Goal: Transaction & Acquisition: Purchase product/service

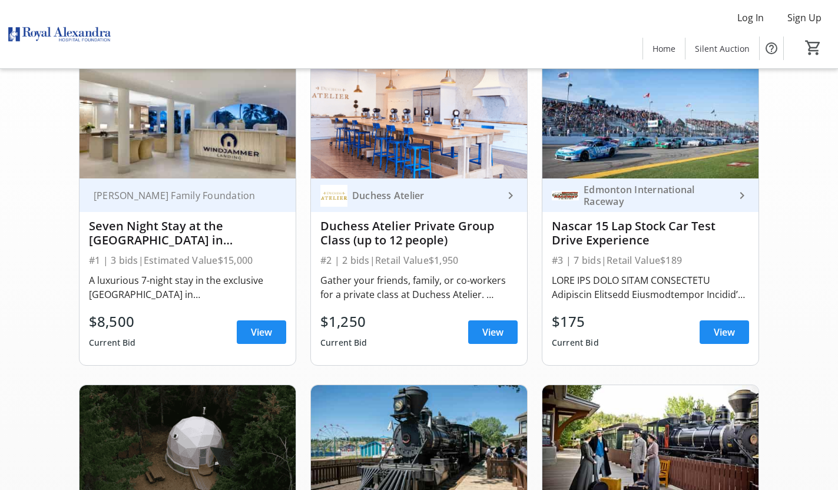
scroll to position [115, 0]
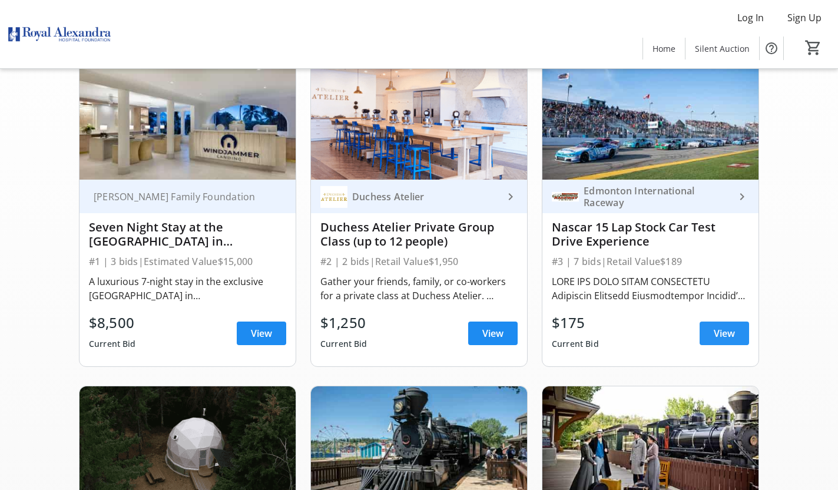
click at [726, 331] on span "View" at bounding box center [724, 333] width 21 height 14
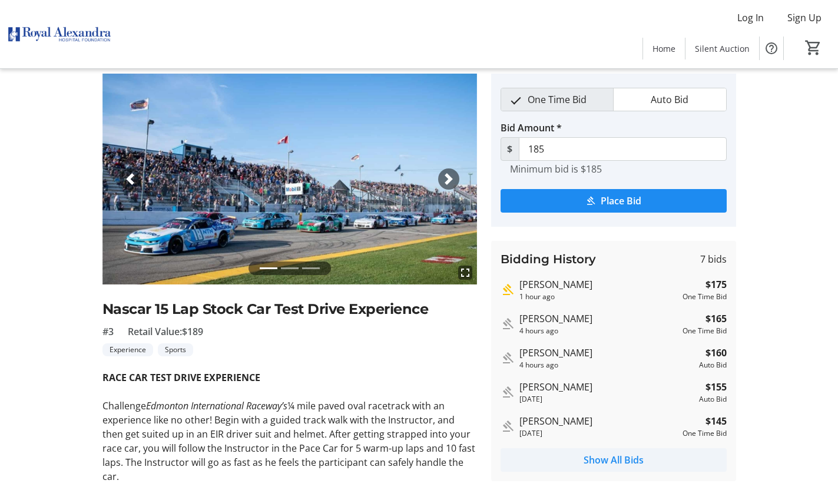
scroll to position [16, 0]
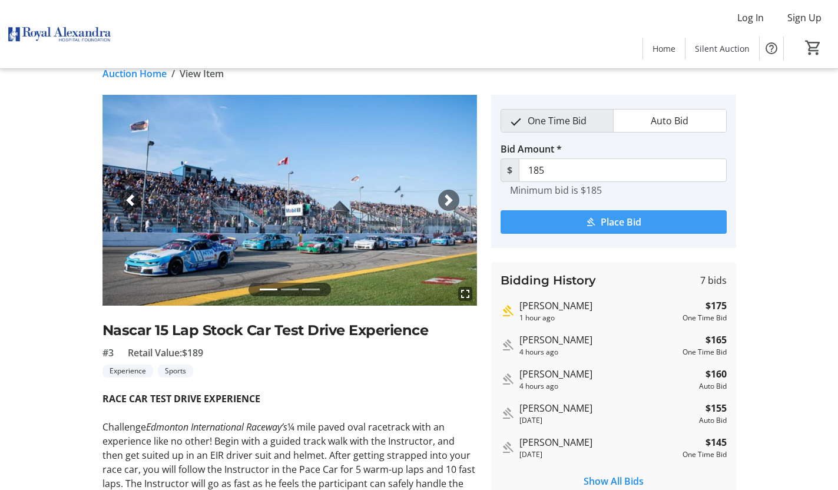
click at [634, 221] on span "Place Bid" at bounding box center [621, 222] width 41 height 14
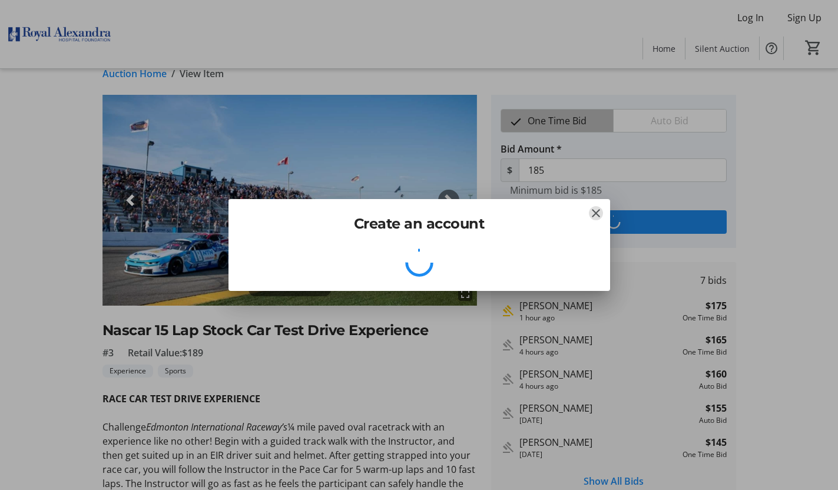
scroll to position [0, 0]
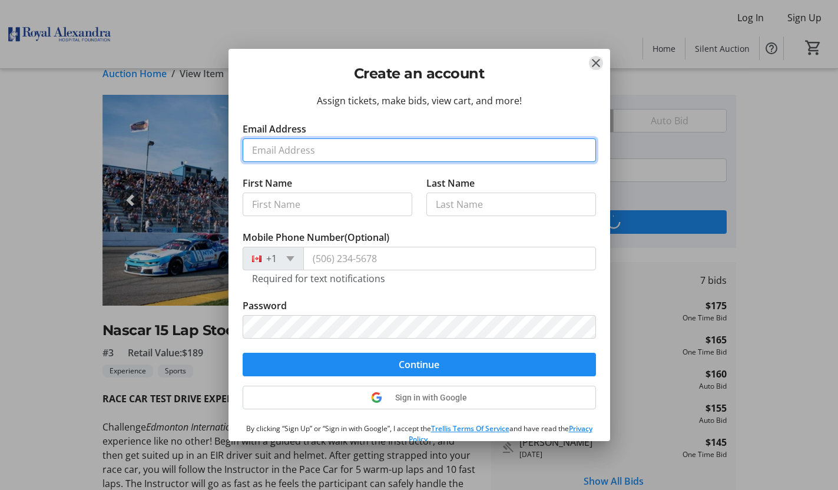
click at [375, 150] on input "Email Address" at bounding box center [419, 150] width 353 height 24
type input "[EMAIL_ADDRESS][DOMAIN_NAME]"
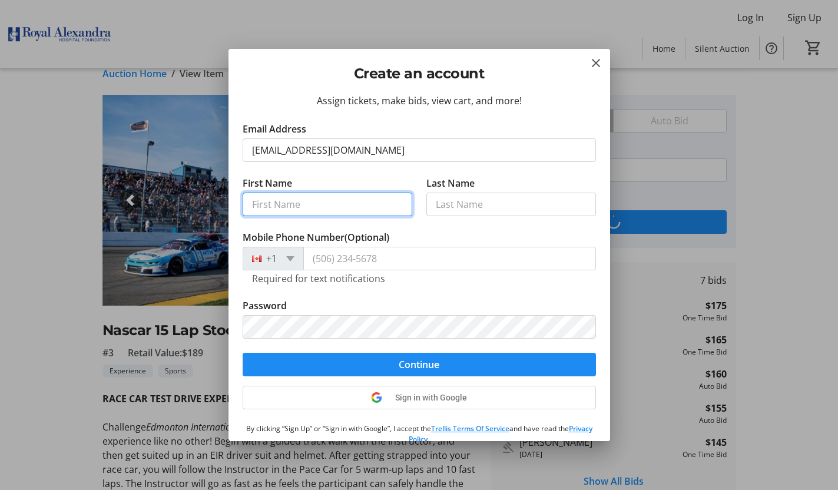
click at [276, 205] on input "First Name" at bounding box center [328, 205] width 170 height 24
type input "[PERSON_NAME]"
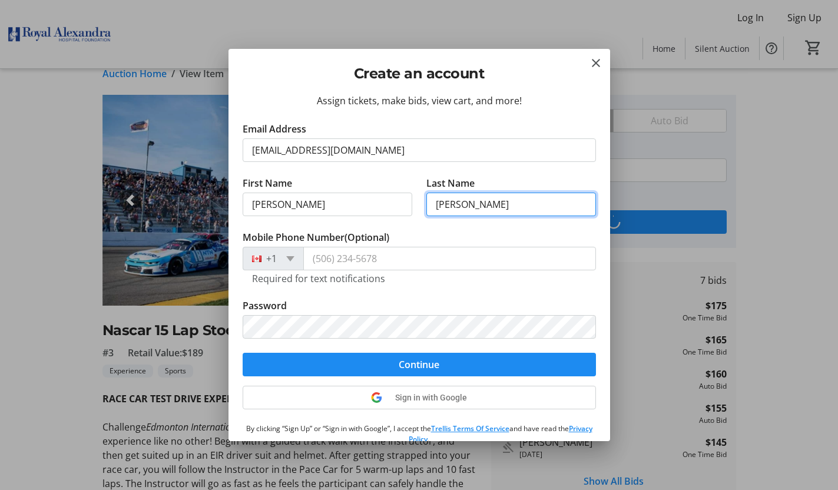
type input "[PERSON_NAME]"
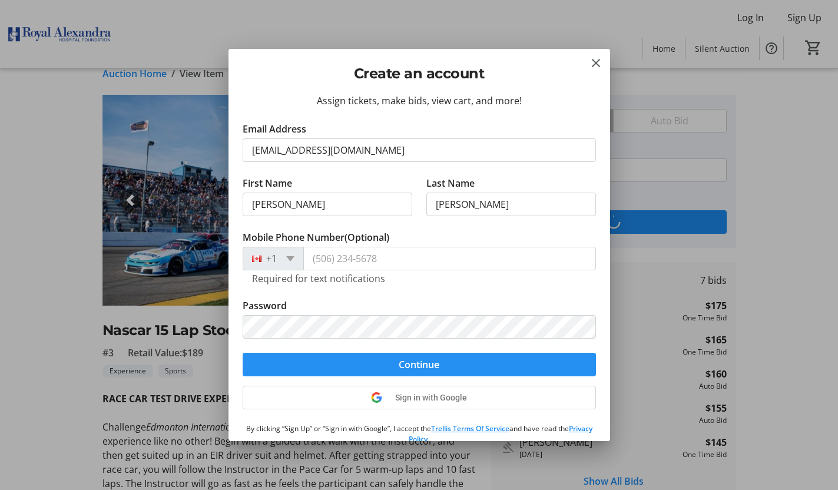
click at [384, 364] on span "submit" at bounding box center [419, 364] width 353 height 28
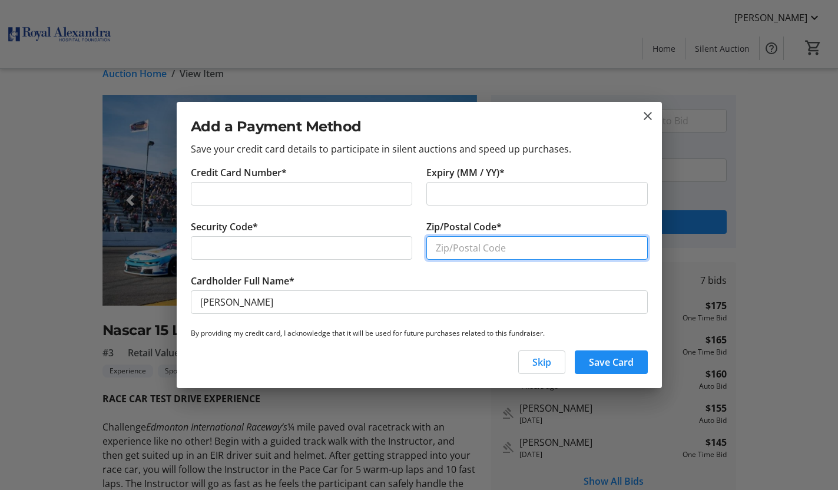
click at [467, 241] on input "Zip/Postal Code*" at bounding box center [536, 248] width 221 height 24
type input "T5K 0P1"
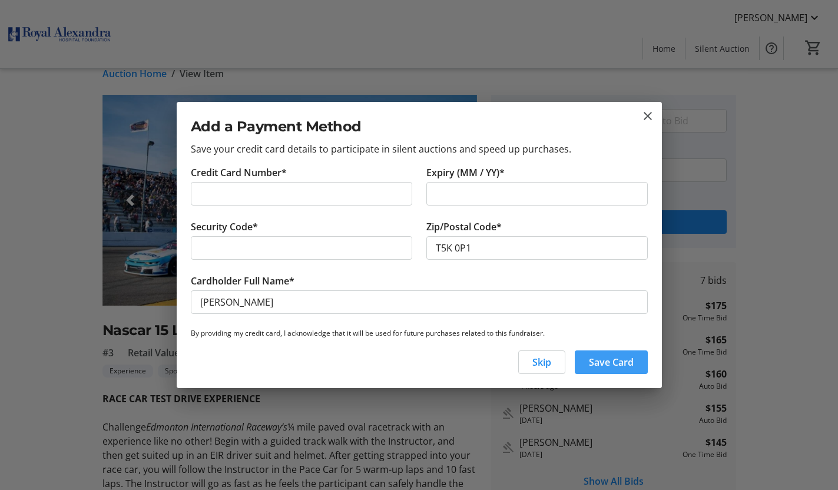
click at [613, 362] on span "Save Card" at bounding box center [611, 362] width 45 height 14
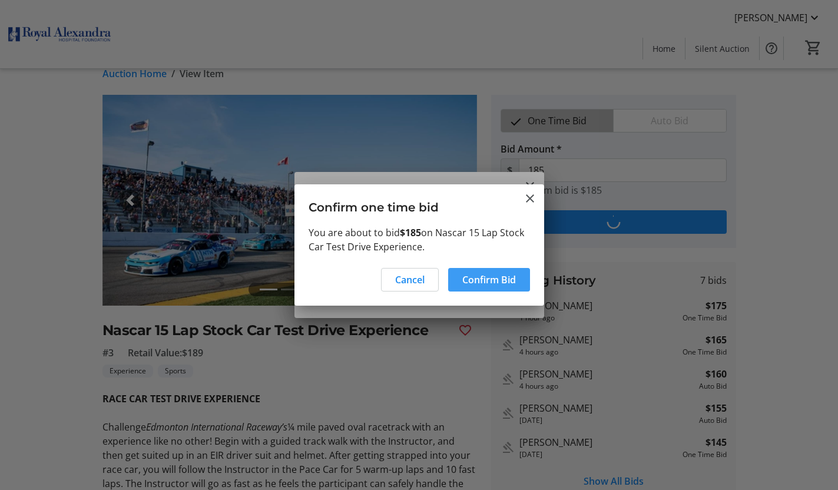
click at [497, 280] on span "Confirm Bid" at bounding box center [489, 280] width 54 height 14
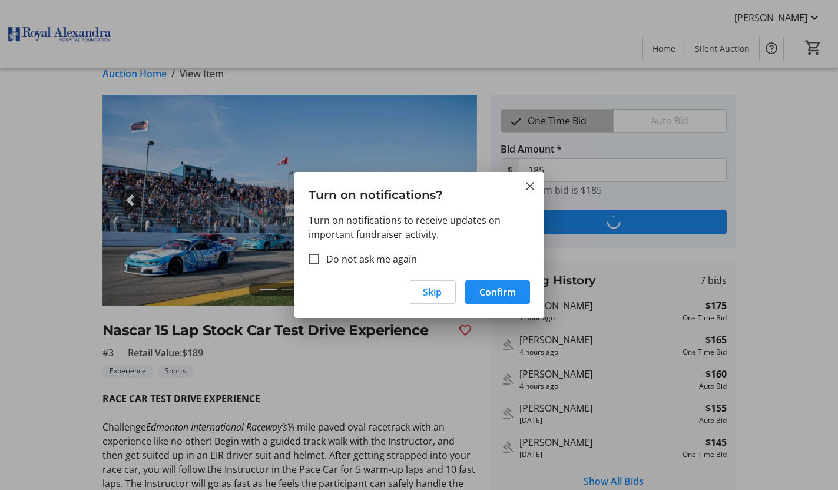
type input "195"
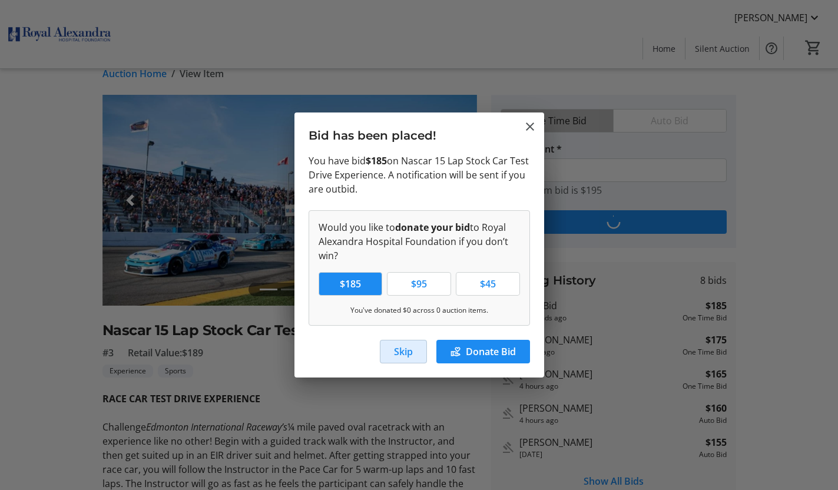
click at [401, 352] on span "Skip" at bounding box center [403, 352] width 19 height 14
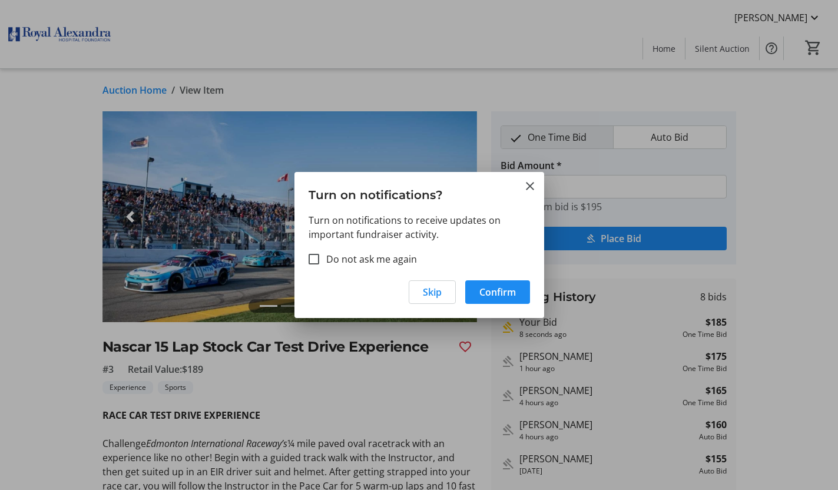
scroll to position [16, 0]
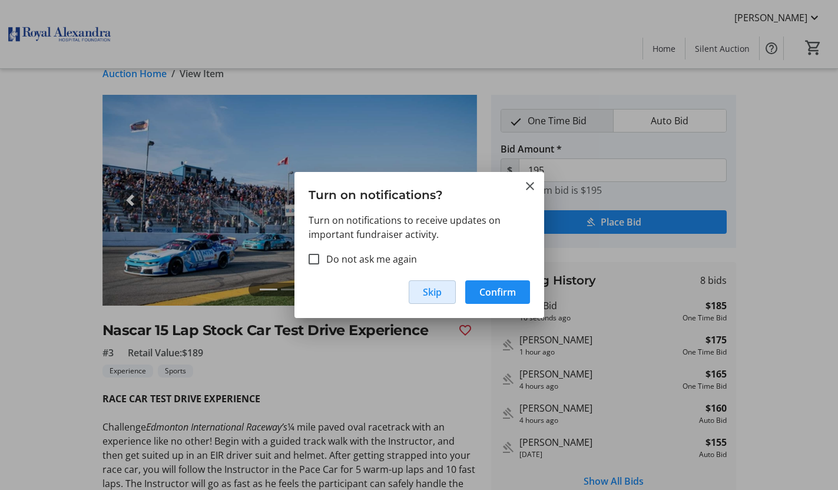
click at [432, 293] on span "Skip" at bounding box center [432, 292] width 19 height 14
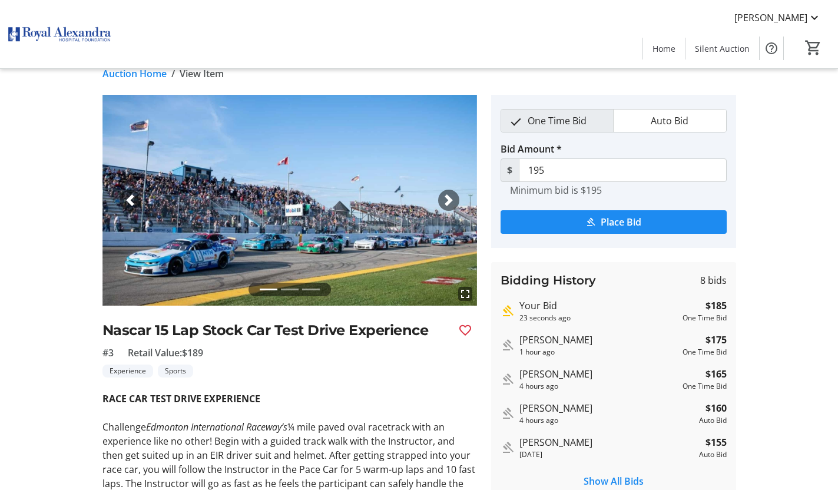
scroll to position [0, 0]
